Goal: Task Accomplishment & Management: Use online tool/utility

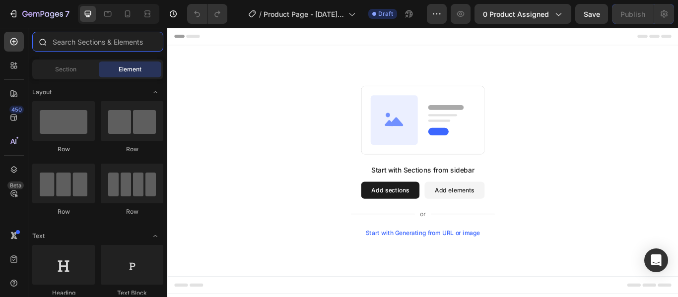
click at [99, 48] on input "text" at bounding box center [97, 42] width 131 height 20
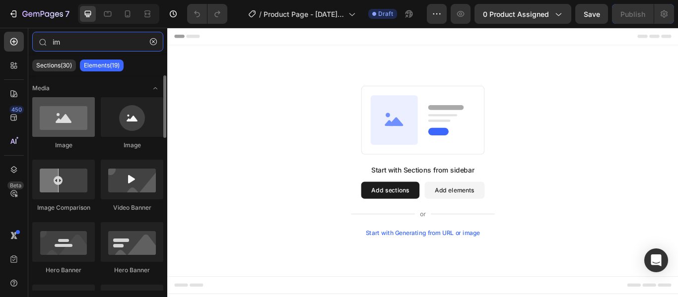
type input "im"
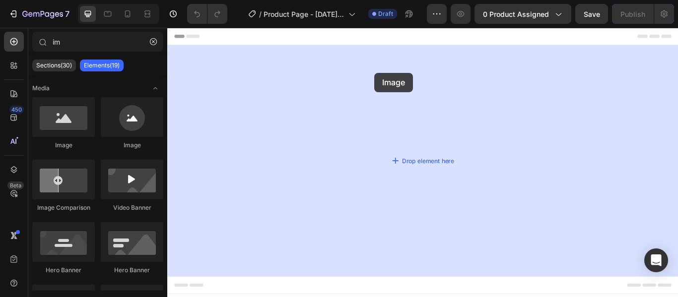
drag, startPoint x: 223, startPoint y: 151, endPoint x: 408, endPoint y: 80, distance: 198.0
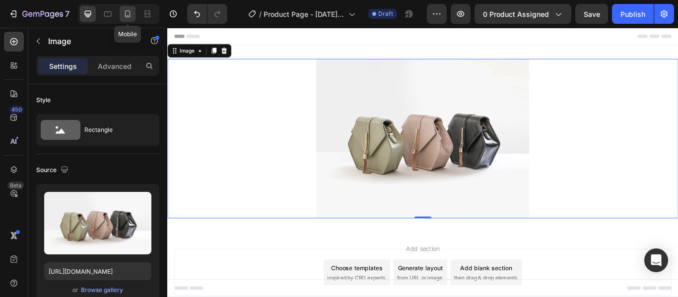
click at [128, 15] on icon at bounding box center [128, 14] width 10 height 10
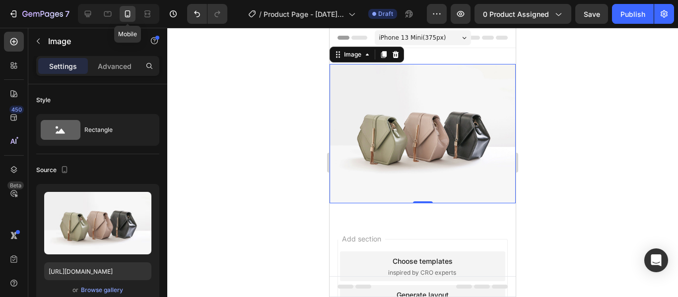
scroll to position [1, 0]
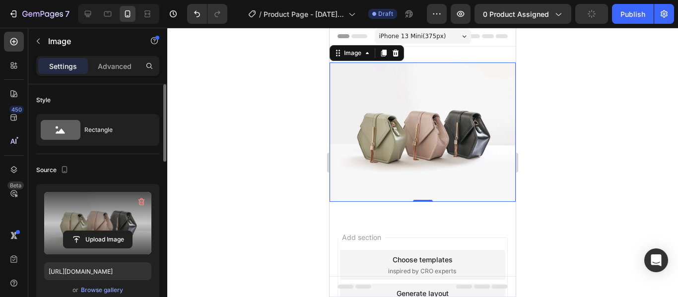
click at [120, 222] on label at bounding box center [97, 223] width 107 height 63
click at [120, 231] on input "file" at bounding box center [98, 239] width 68 height 17
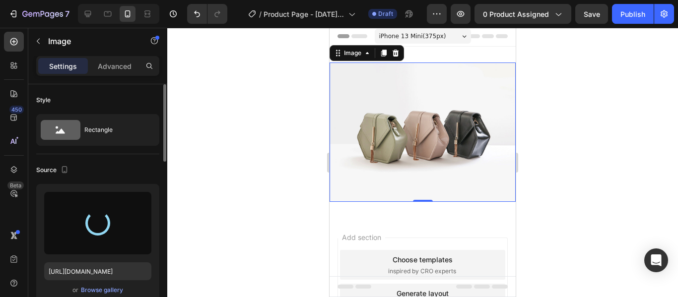
type input "[URL][DOMAIN_NAME]"
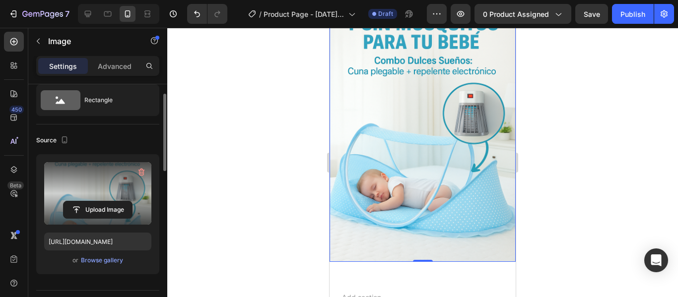
scroll to position [0, 0]
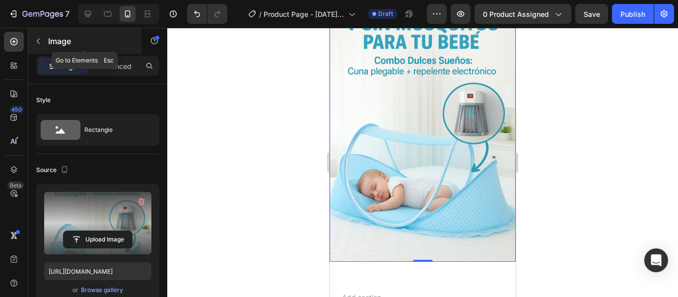
click at [37, 42] on icon "button" at bounding box center [38, 41] width 8 height 8
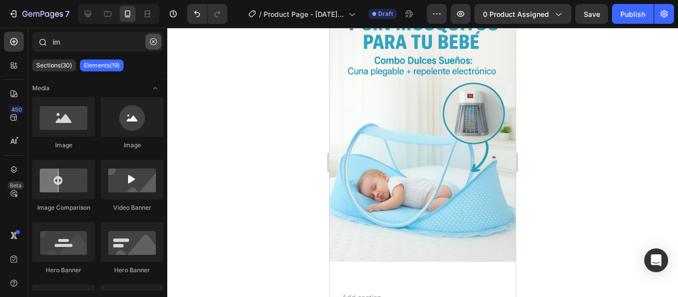
click at [159, 43] on button "button" at bounding box center [153, 42] width 16 height 16
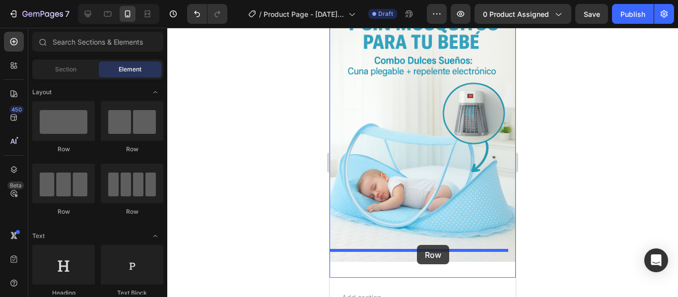
drag, startPoint x: 403, startPoint y: 163, endPoint x: 417, endPoint y: 245, distance: 83.5
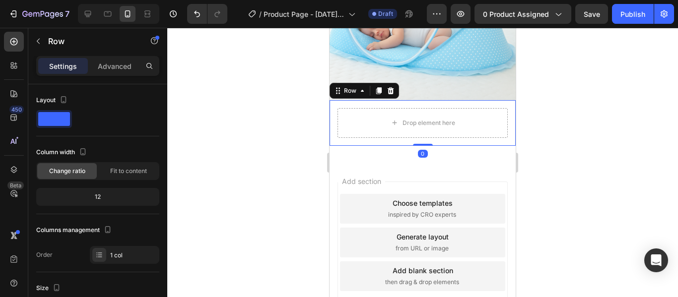
scroll to position [244, 0]
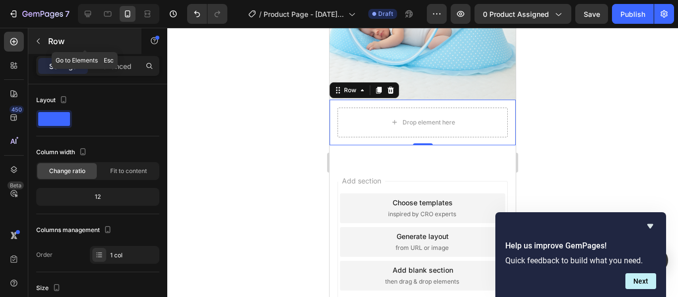
click at [35, 38] on icon "button" at bounding box center [38, 41] width 8 height 8
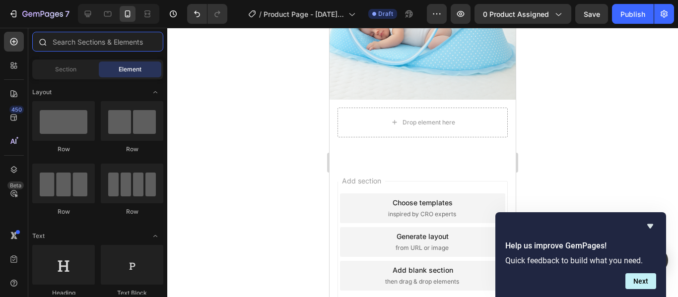
click at [127, 43] on input "text" at bounding box center [97, 42] width 131 height 20
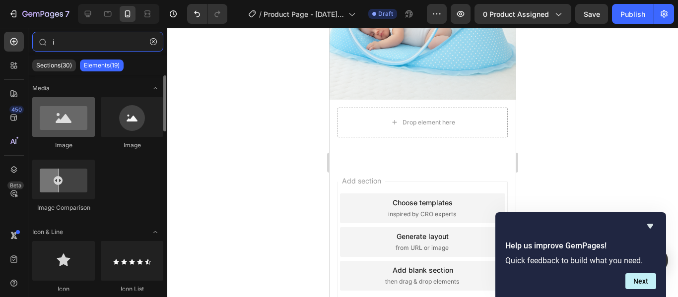
type input "i"
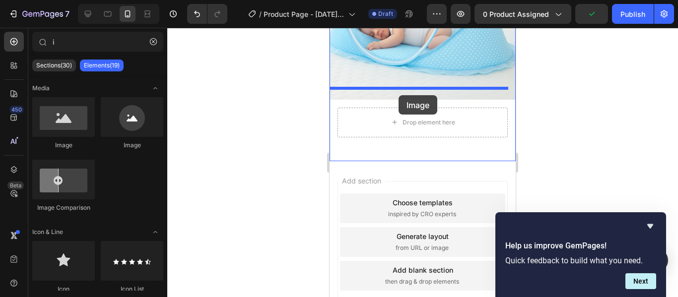
drag, startPoint x: 386, startPoint y: 148, endPoint x: 398, endPoint y: 95, distance: 54.4
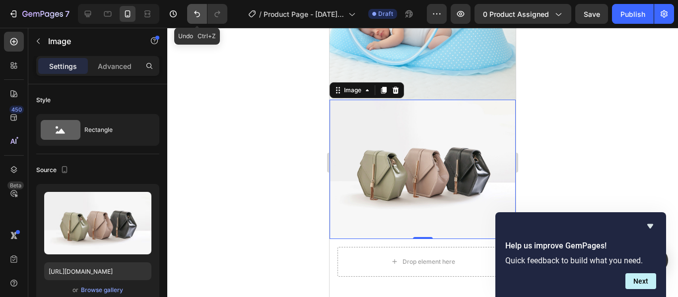
click at [196, 15] on icon "Undo/Redo" at bounding box center [197, 14] width 10 height 10
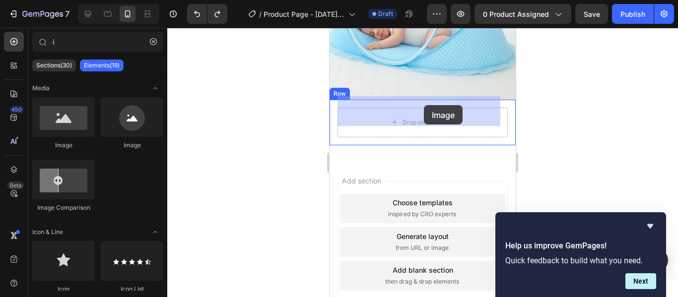
drag, startPoint x: 401, startPoint y: 143, endPoint x: 424, endPoint y: 105, distance: 44.5
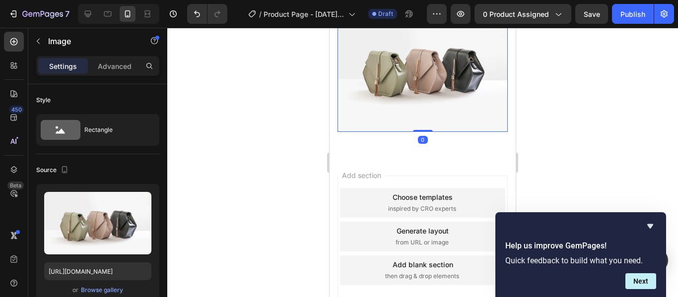
scroll to position [347, 0]
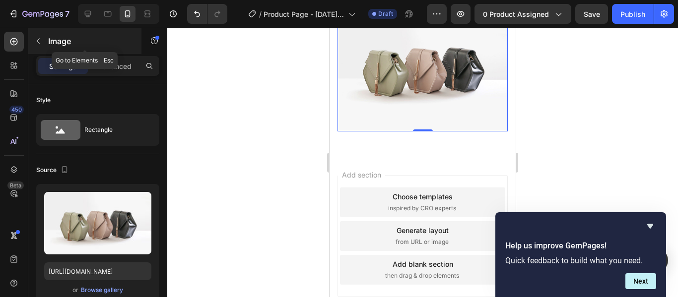
click at [39, 44] on icon "button" at bounding box center [38, 41] width 8 height 8
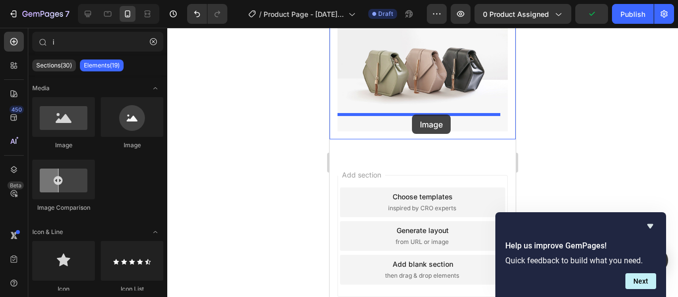
drag, startPoint x: 402, startPoint y: 153, endPoint x: 412, endPoint y: 115, distance: 39.3
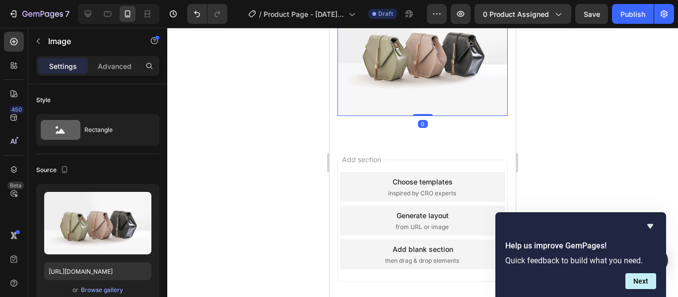
scroll to position [491, 0]
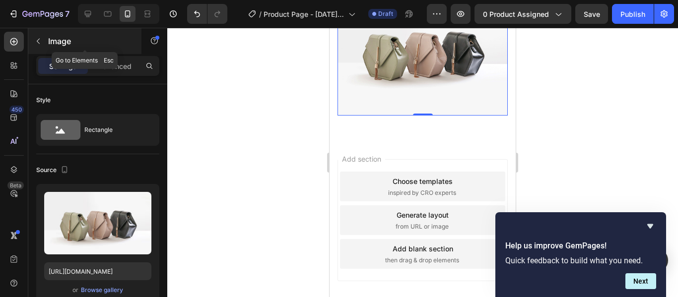
click at [36, 43] on icon "button" at bounding box center [38, 41] width 8 height 8
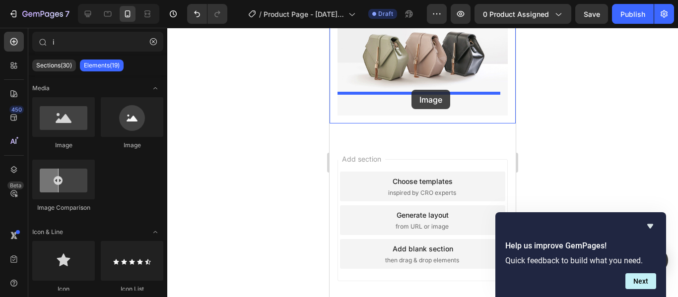
drag, startPoint x: 400, startPoint y: 152, endPoint x: 411, endPoint y: 90, distance: 63.5
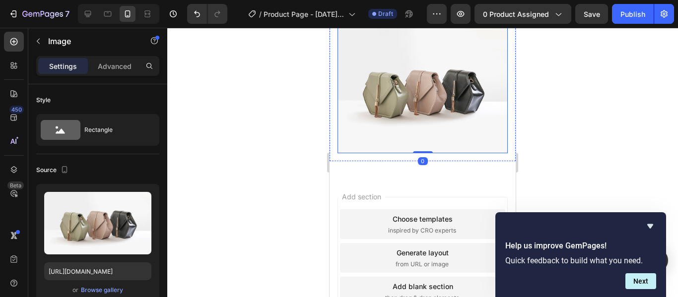
scroll to position [581, 0]
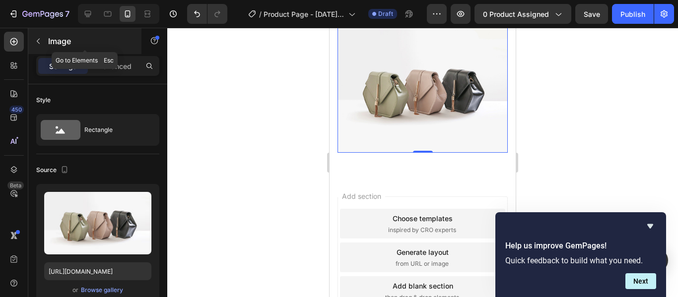
click at [34, 41] on icon "button" at bounding box center [38, 41] width 8 height 8
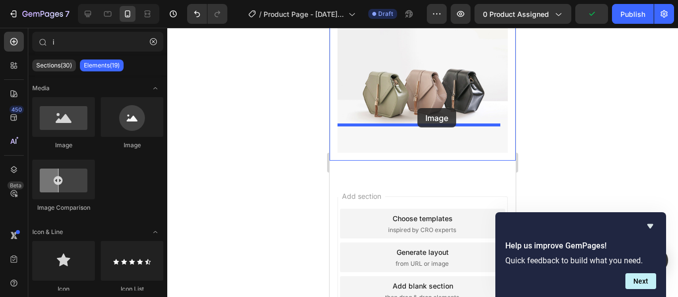
drag, startPoint x: 398, startPoint y: 146, endPoint x: 417, endPoint y: 108, distance: 42.8
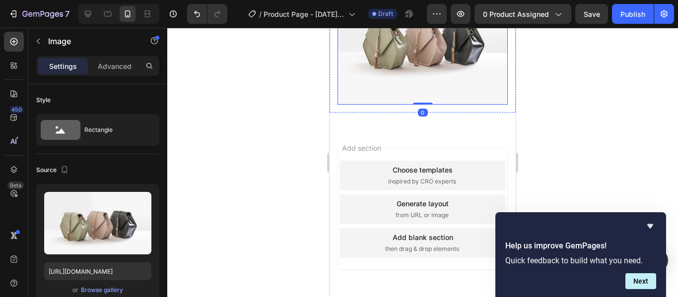
scroll to position [758, 0]
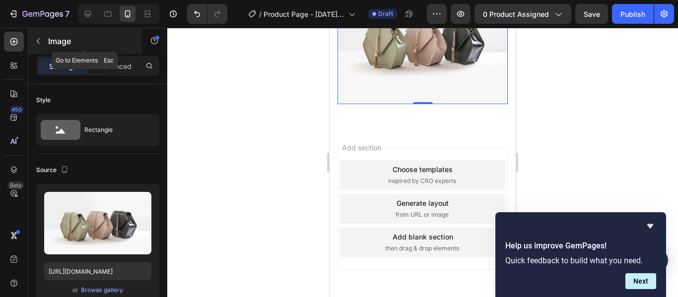
click at [39, 45] on button "button" at bounding box center [38, 41] width 16 height 16
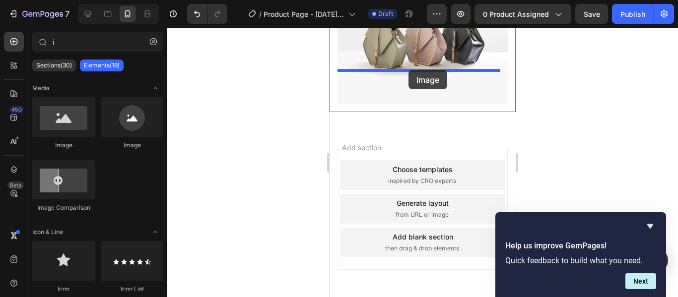
drag, startPoint x: 400, startPoint y: 137, endPoint x: 408, endPoint y: 70, distance: 67.9
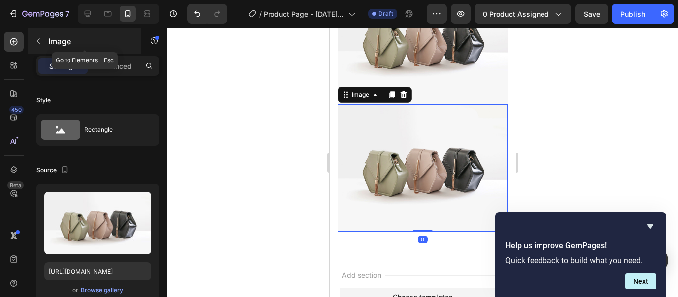
click at [35, 46] on button "button" at bounding box center [38, 41] width 16 height 16
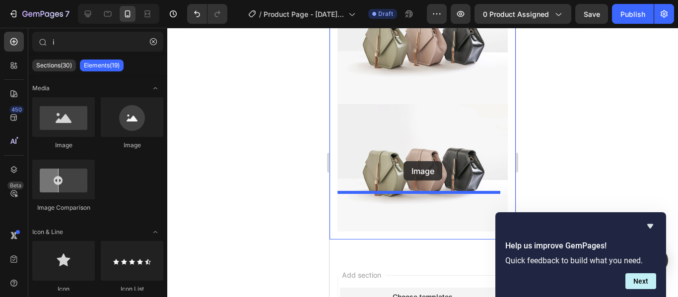
drag, startPoint x: 393, startPoint y: 140, endPoint x: 403, endPoint y: 161, distance: 23.7
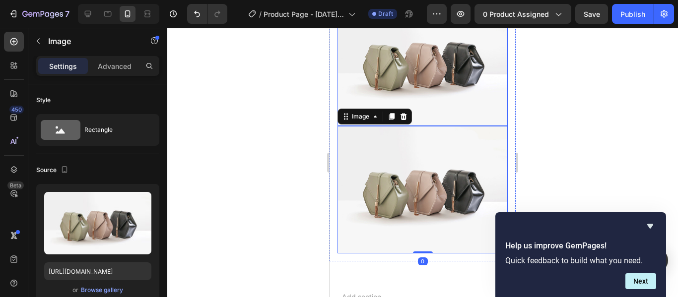
scroll to position [864, 0]
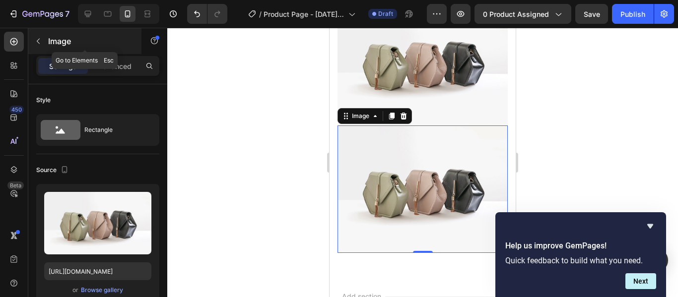
click at [35, 39] on icon "button" at bounding box center [38, 41] width 8 height 8
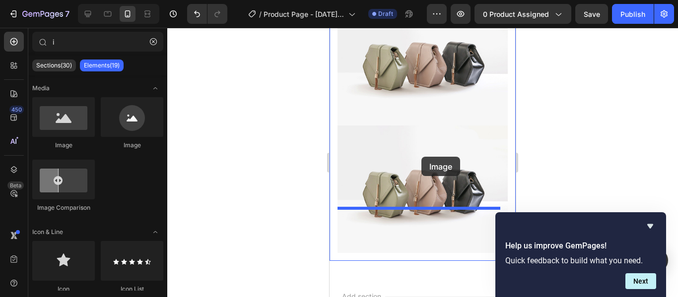
drag, startPoint x: 396, startPoint y: 146, endPoint x: 421, endPoint y: 157, distance: 27.4
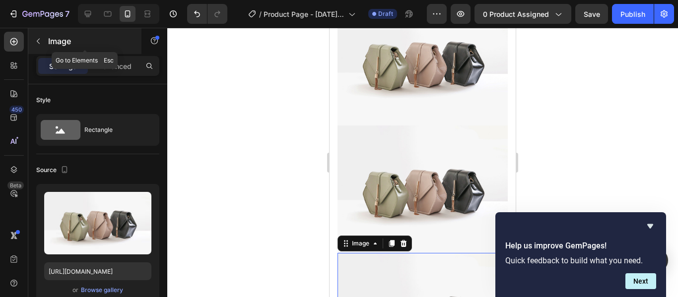
click at [34, 42] on button "button" at bounding box center [38, 41] width 16 height 16
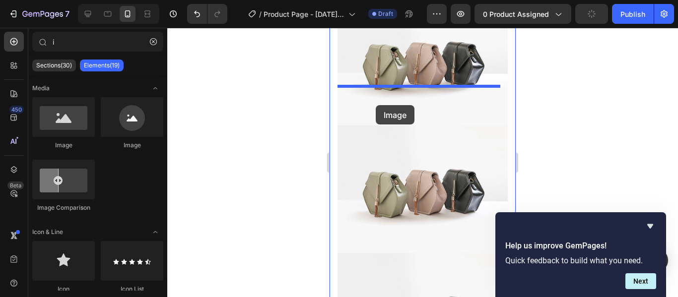
drag, startPoint x: 395, startPoint y: 146, endPoint x: 376, endPoint y: 105, distance: 45.7
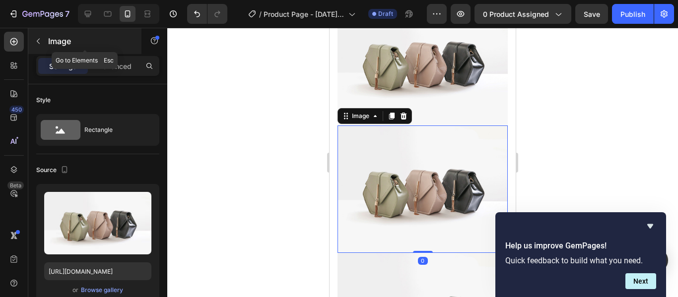
click at [37, 42] on icon "button" at bounding box center [38, 41] width 8 height 8
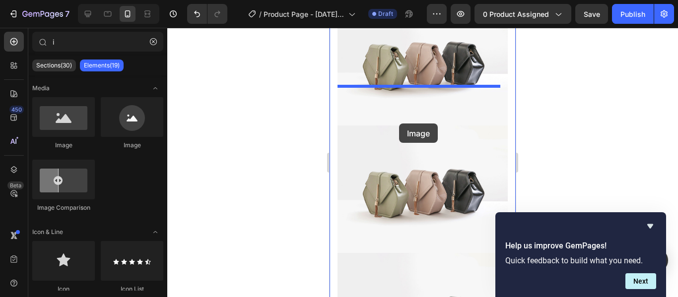
drag, startPoint x: 399, startPoint y: 161, endPoint x: 399, endPoint y: 124, distance: 37.2
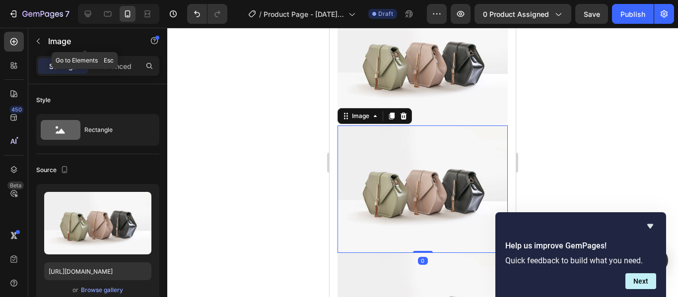
click at [38, 46] on button "button" at bounding box center [38, 41] width 16 height 16
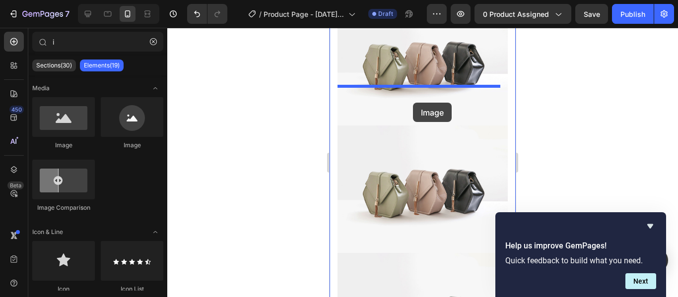
drag, startPoint x: 390, startPoint y: 142, endPoint x: 413, endPoint y: 103, distance: 45.1
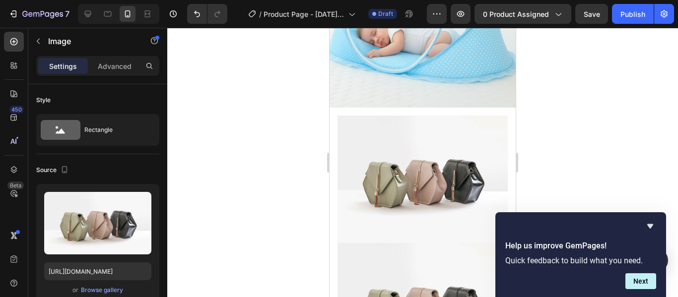
scroll to position [237, 0]
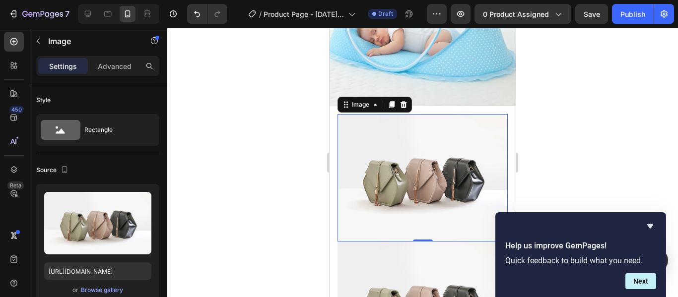
click at [412, 166] on img at bounding box center [422, 178] width 170 height 128
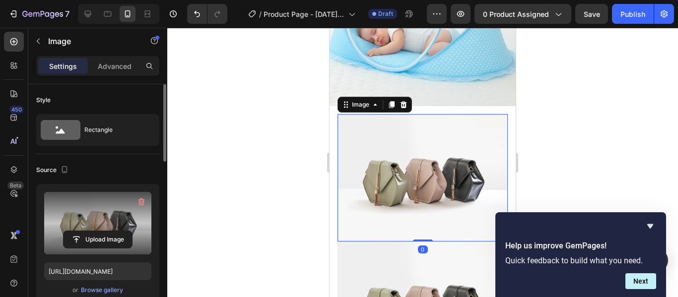
click at [113, 229] on label at bounding box center [97, 223] width 107 height 63
click at [113, 231] on input "file" at bounding box center [98, 239] width 68 height 17
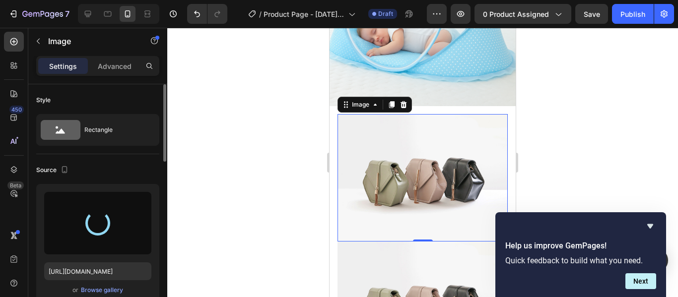
type input "[URL][DOMAIN_NAME]"
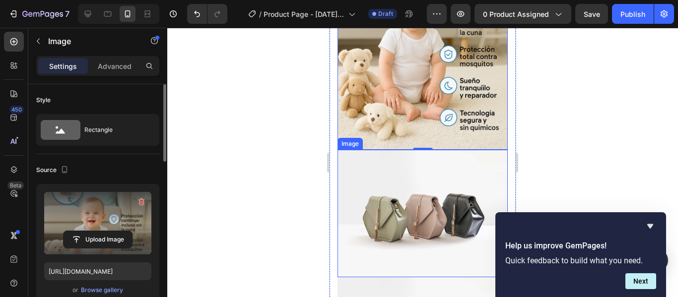
scroll to position [457, 0]
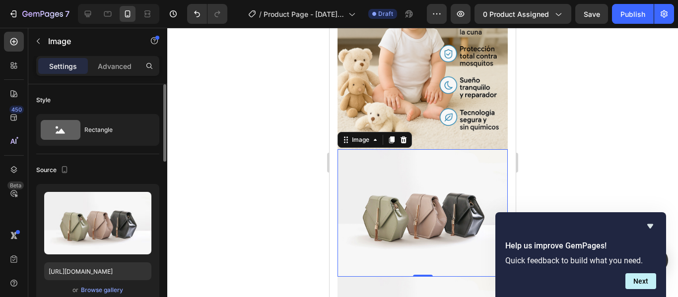
click at [398, 174] on img at bounding box center [422, 213] width 170 height 128
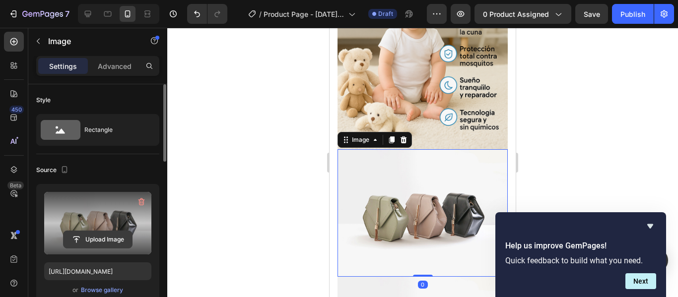
click at [105, 235] on input "file" at bounding box center [98, 239] width 68 height 17
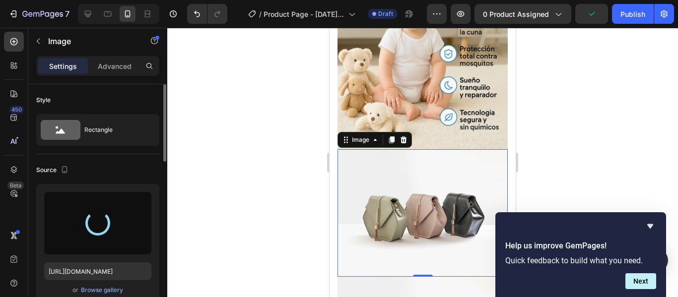
type input "[URL][DOMAIN_NAME]"
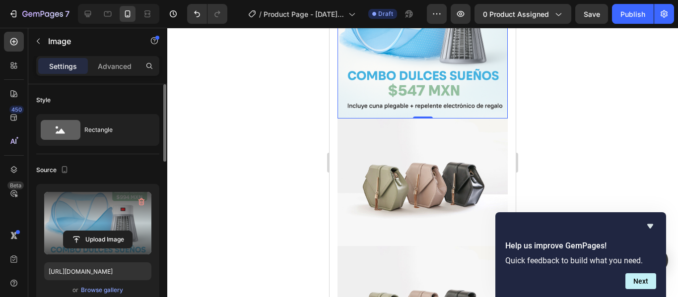
scroll to position [658, 0]
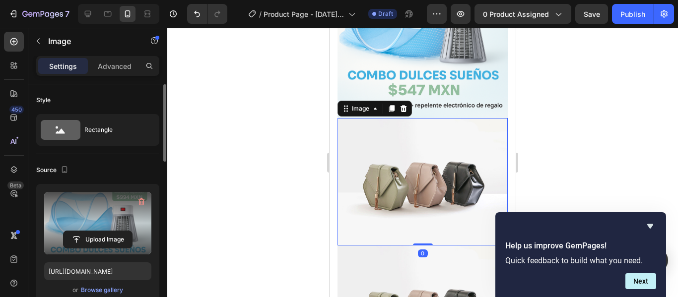
click at [469, 146] on img at bounding box center [422, 182] width 170 height 128
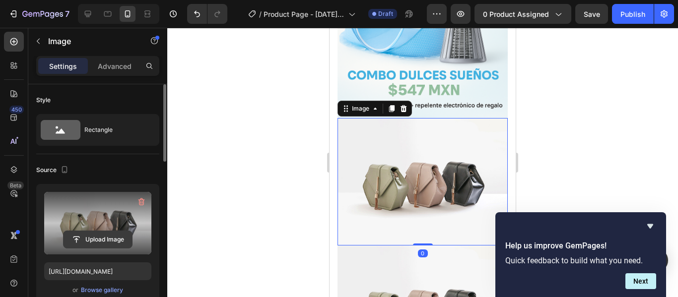
click at [112, 232] on input "file" at bounding box center [98, 239] width 68 height 17
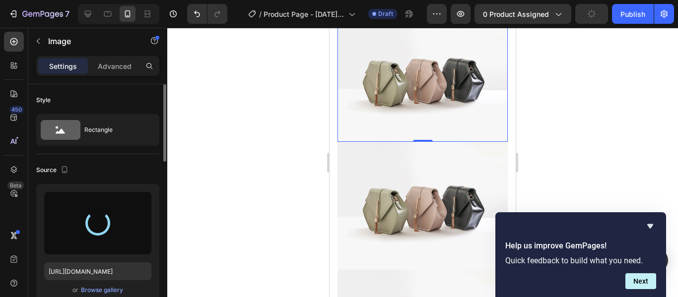
scroll to position [765, 0]
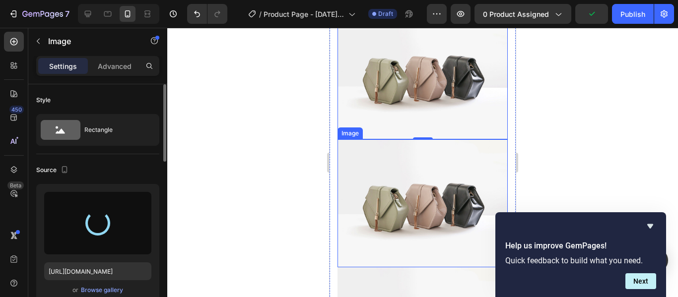
type input "[URL][DOMAIN_NAME]"
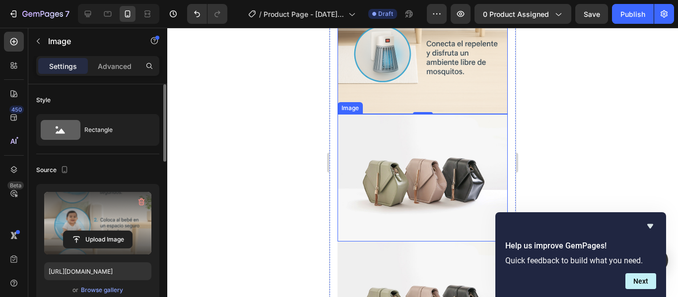
scroll to position [918, 0]
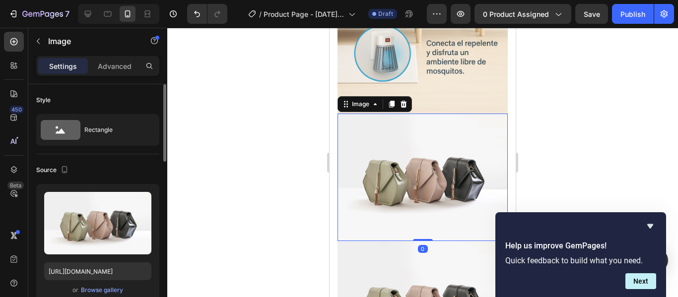
click at [433, 140] on img at bounding box center [422, 178] width 170 height 128
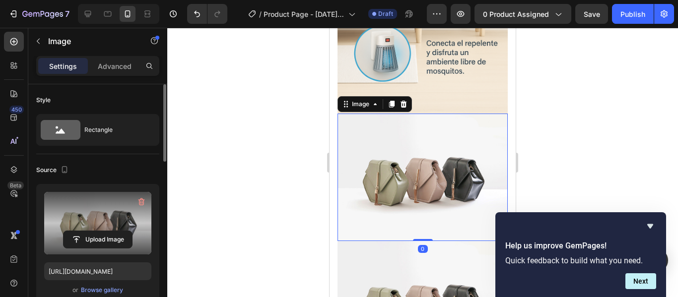
click at [112, 218] on label at bounding box center [97, 223] width 107 height 63
click at [112, 231] on input "file" at bounding box center [98, 239] width 68 height 17
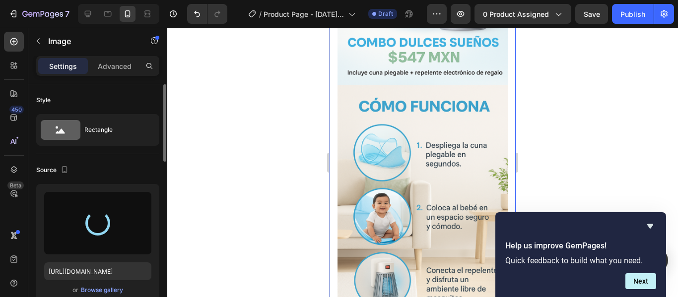
type input "[URL][DOMAIN_NAME]"
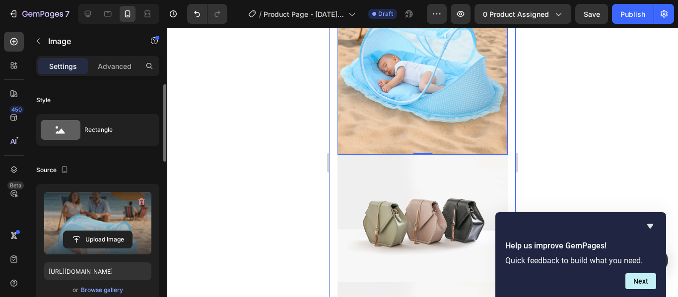
scroll to position [1133, 0]
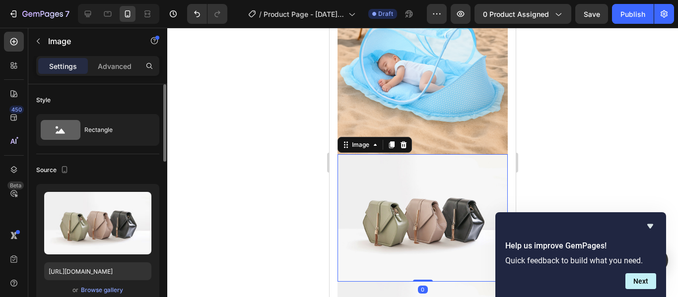
click at [412, 154] on img at bounding box center [422, 218] width 170 height 128
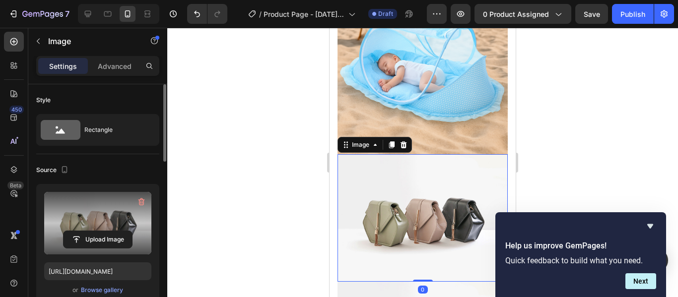
click at [92, 209] on label at bounding box center [97, 223] width 107 height 63
click at [92, 231] on input "file" at bounding box center [98, 239] width 68 height 17
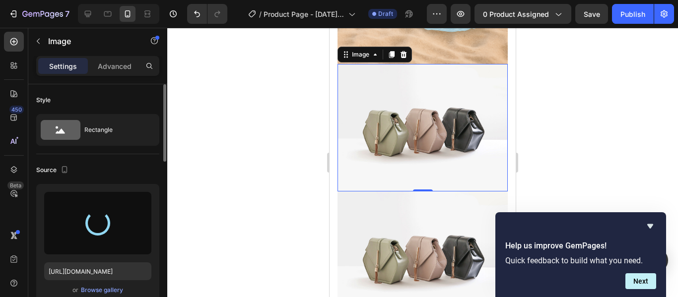
scroll to position [1266, 0]
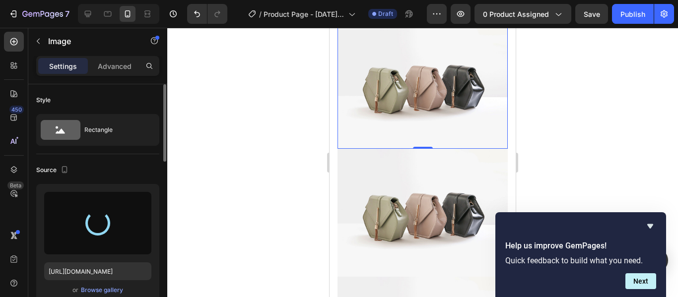
type input "[URL][DOMAIN_NAME]"
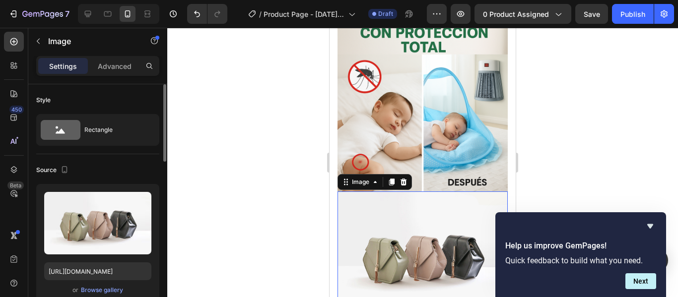
click at [423, 192] on img at bounding box center [422, 256] width 170 height 128
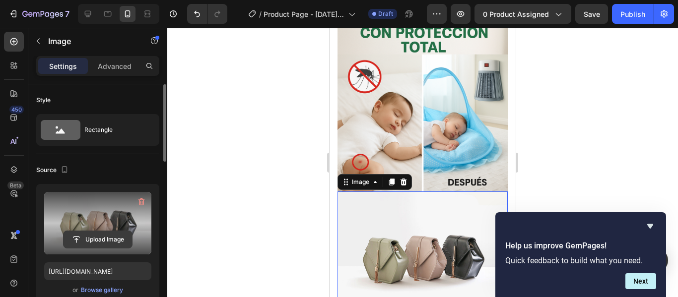
click at [111, 231] on button "Upload Image" at bounding box center [97, 240] width 69 height 18
click at [102, 236] on input "file" at bounding box center [98, 239] width 68 height 17
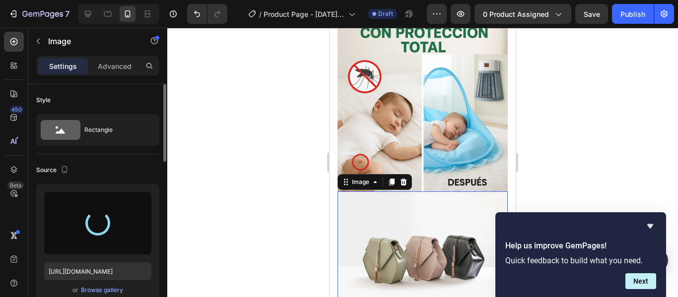
type input "[URL][DOMAIN_NAME]"
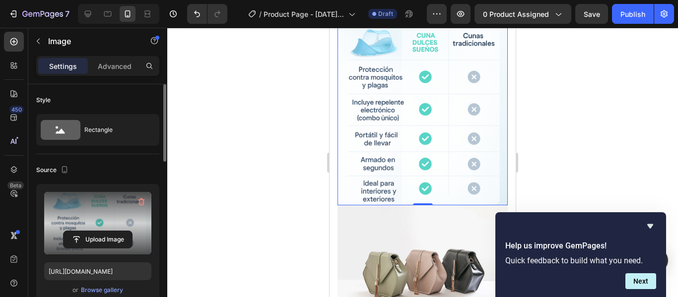
scroll to position [1508, 0]
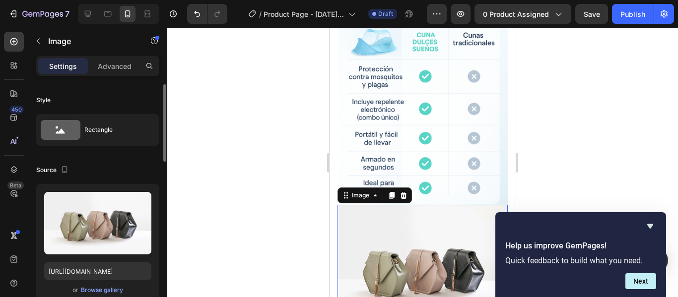
click at [421, 205] on img at bounding box center [422, 269] width 170 height 128
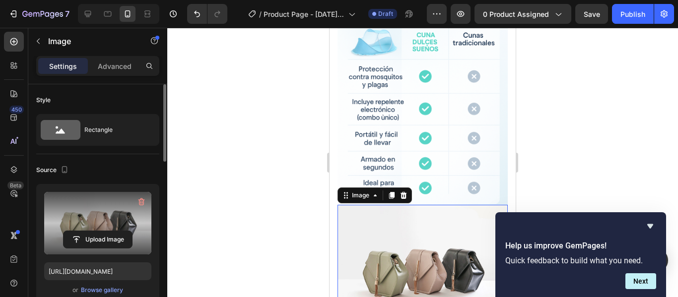
click at [108, 227] on label at bounding box center [97, 223] width 107 height 63
click at [108, 231] on input "file" at bounding box center [98, 239] width 68 height 17
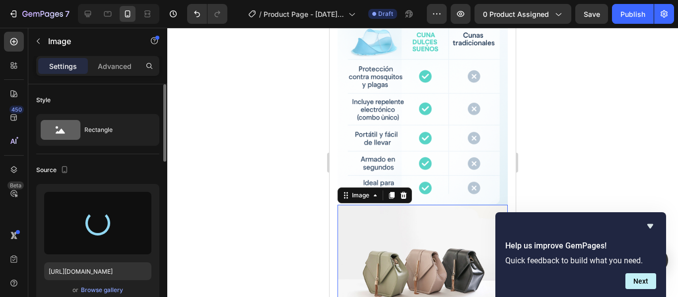
type input "[URL][DOMAIN_NAME]"
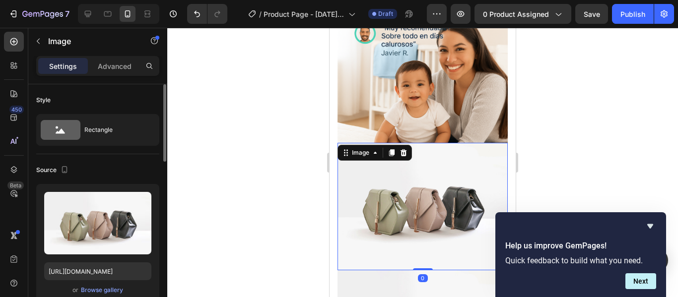
scroll to position [1825, 0]
click at [410, 142] on img at bounding box center [422, 206] width 170 height 128
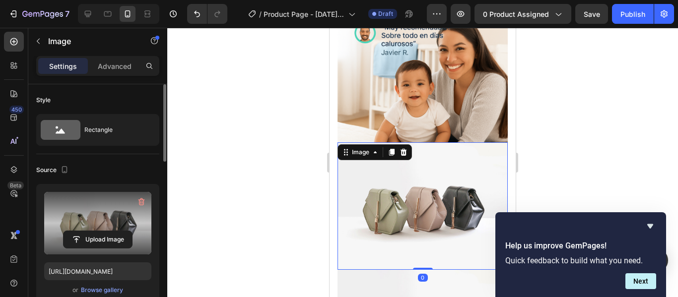
click at [117, 220] on label at bounding box center [97, 223] width 107 height 63
click at [117, 231] on input "file" at bounding box center [98, 239] width 68 height 17
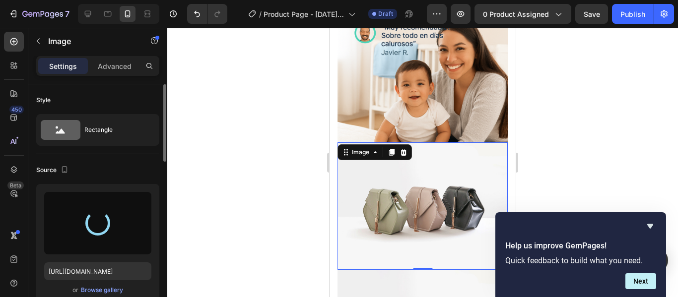
type input "[URL][DOMAIN_NAME]"
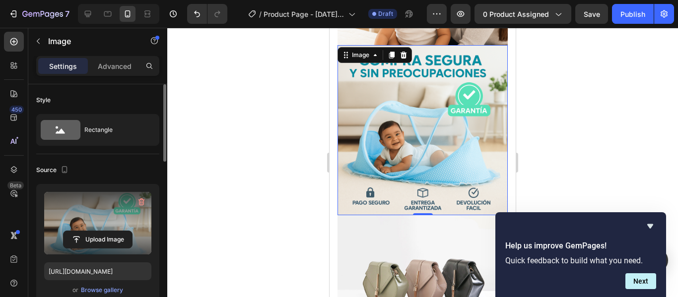
scroll to position [1923, 0]
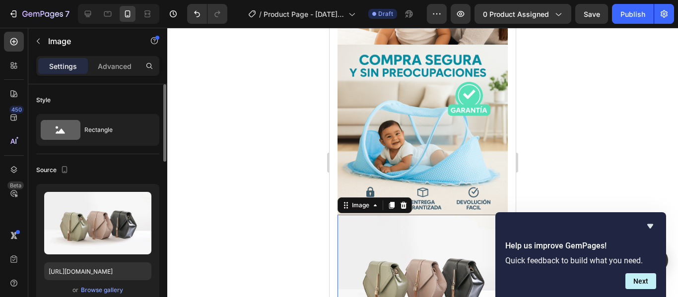
click at [419, 215] on img at bounding box center [422, 279] width 170 height 128
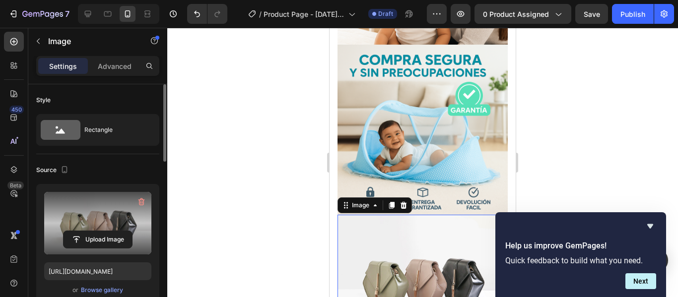
click at [125, 222] on label at bounding box center [97, 223] width 107 height 63
click at [125, 231] on input "file" at bounding box center [98, 239] width 68 height 17
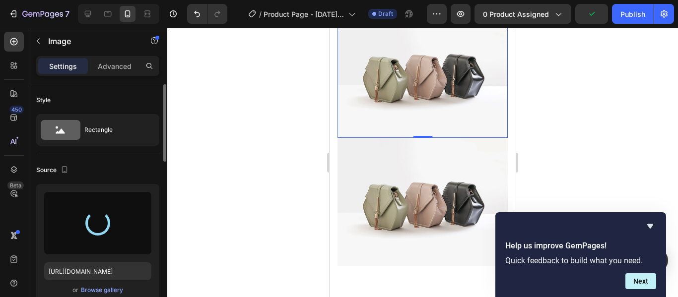
scroll to position [2128, 0]
type input "[URL][DOMAIN_NAME]"
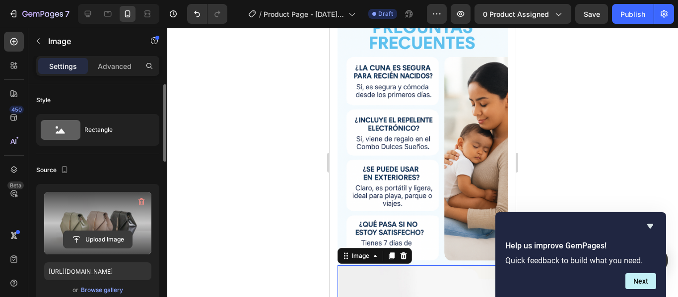
click at [90, 234] on input "file" at bounding box center [98, 239] width 68 height 17
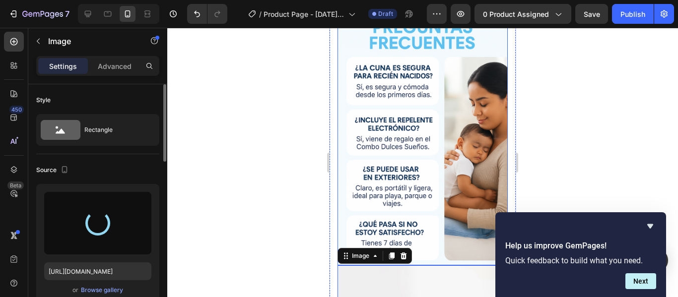
type input "[URL][DOMAIN_NAME]"
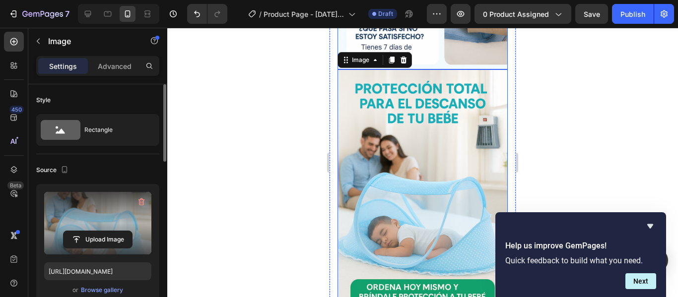
scroll to position [2326, 0]
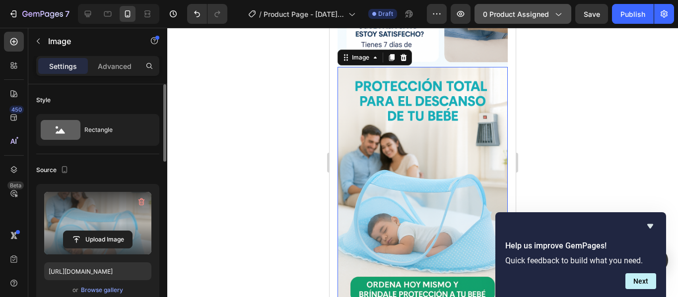
click at [559, 16] on icon "button" at bounding box center [558, 14] width 5 height 3
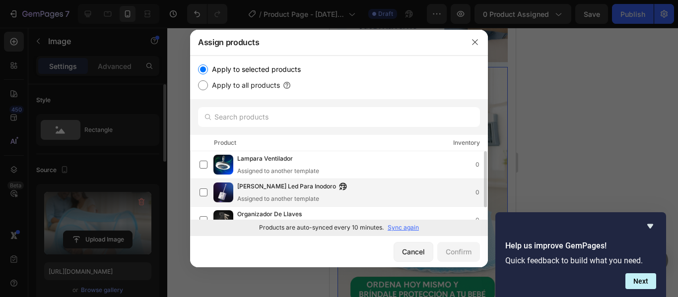
scroll to position [15, 0]
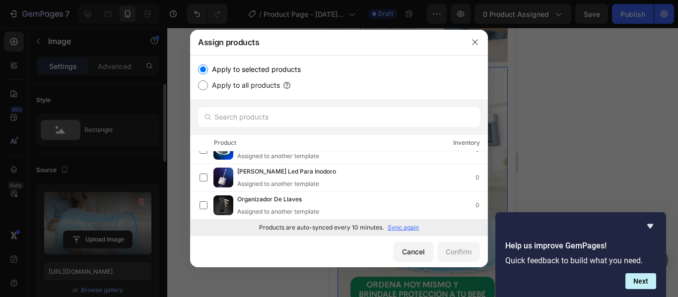
click at [401, 226] on p "Sync again" at bounding box center [402, 227] width 31 height 9
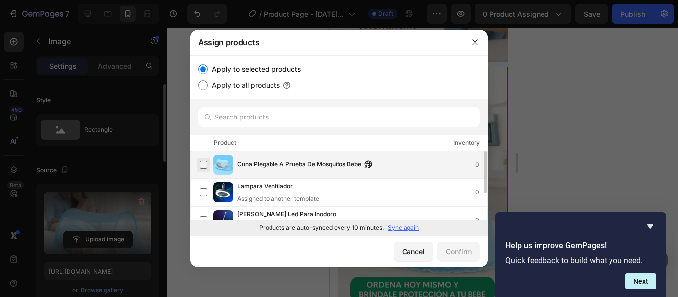
click at [201, 165] on label at bounding box center [203, 165] width 8 height 8
click at [466, 253] on div "Confirm" at bounding box center [459, 252] width 26 height 10
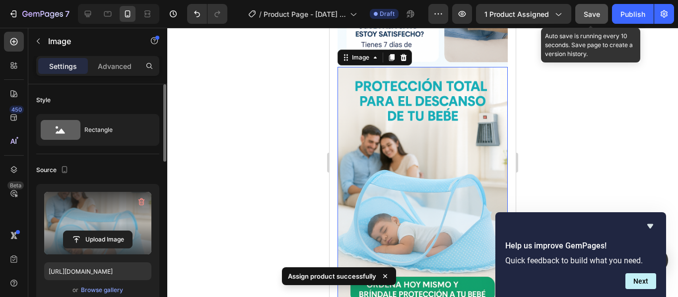
click at [595, 17] on span "Save" at bounding box center [591, 14] width 16 height 8
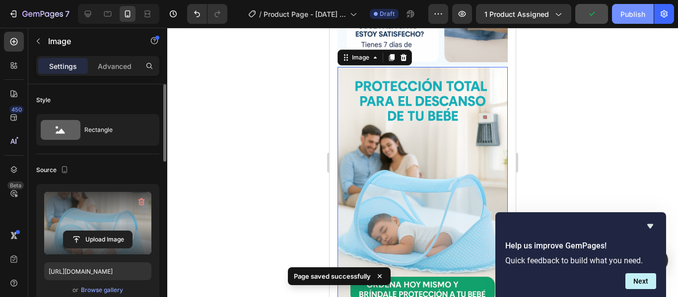
click at [630, 12] on div "Publish" at bounding box center [632, 14] width 25 height 10
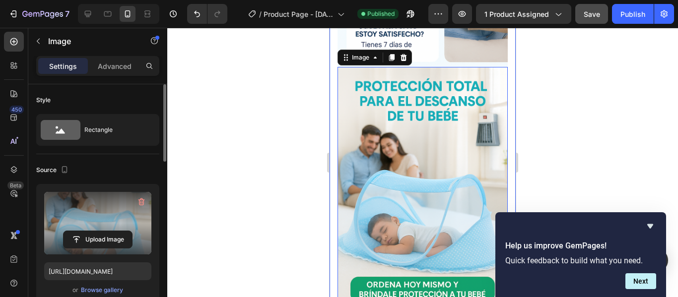
click at [302, 201] on div at bounding box center [422, 162] width 511 height 269
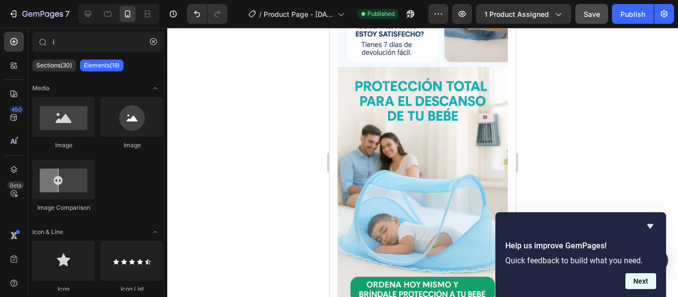
click at [647, 278] on button "Next" at bounding box center [640, 281] width 31 height 16
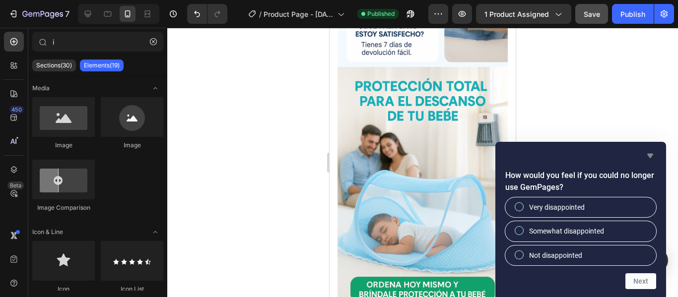
click at [651, 156] on icon "Hide survey" at bounding box center [650, 156] width 6 height 4
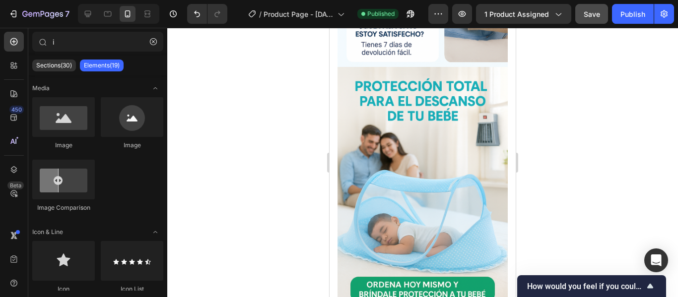
click at [567, 215] on div at bounding box center [422, 162] width 511 height 269
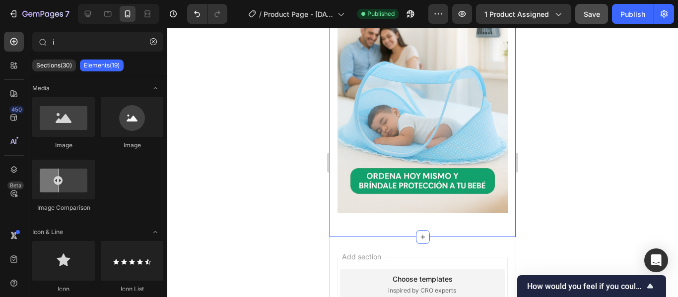
scroll to position [2474, 0]
